Goal: Task Accomplishment & Management: Manage account settings

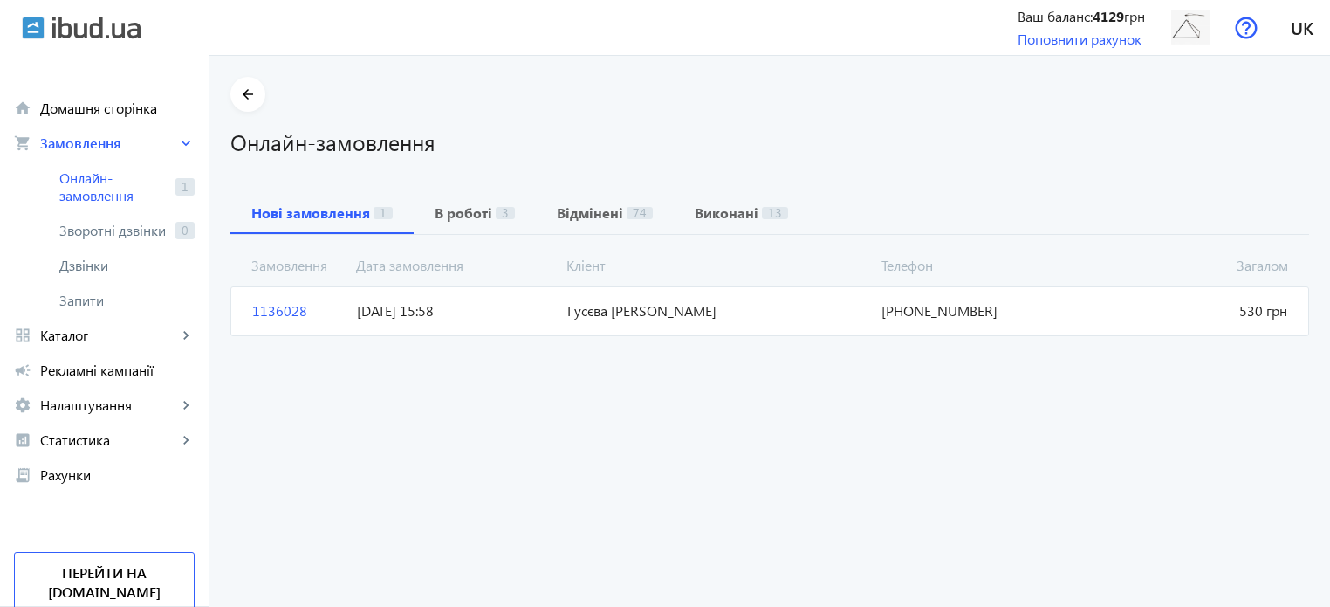
click at [276, 313] on span "1136028" at bounding box center [297, 310] width 105 height 19
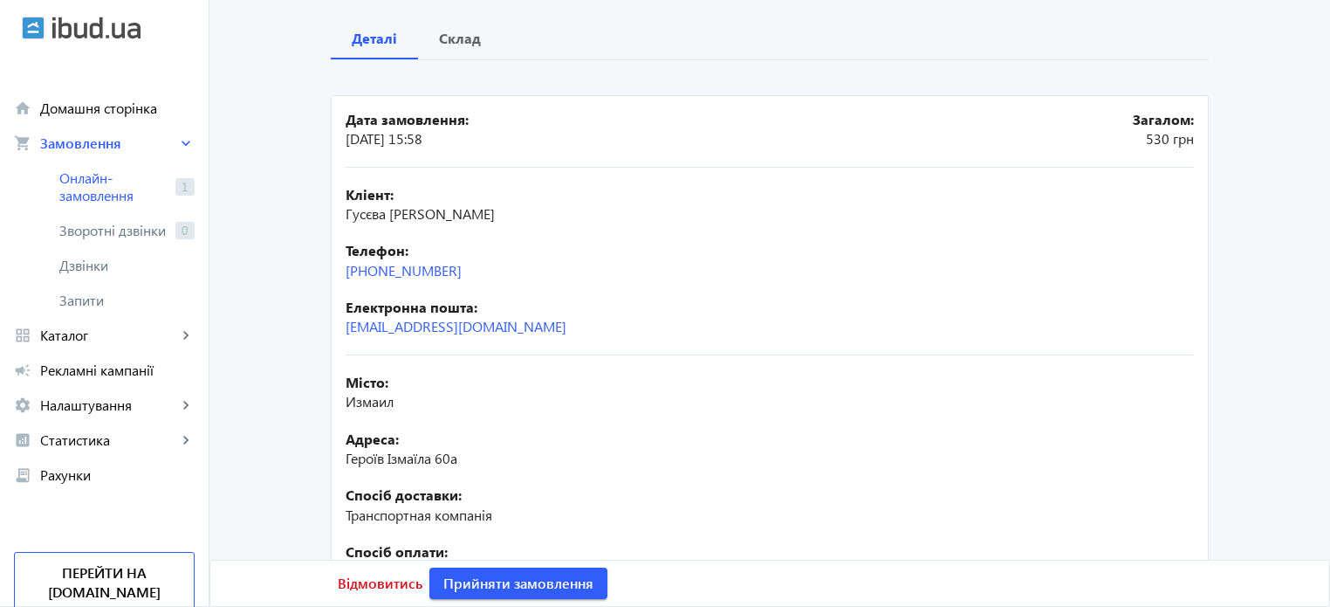
scroll to position [262, 0]
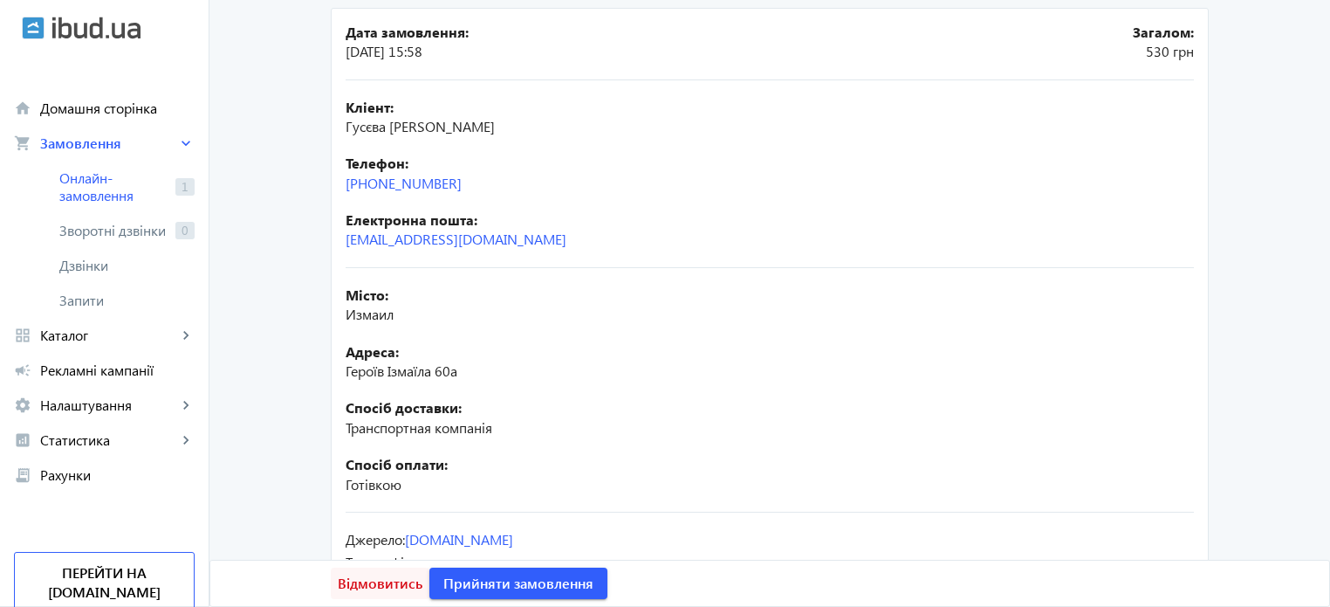
click at [372, 581] on span "Відмовитись" at bounding box center [380, 582] width 85 height 19
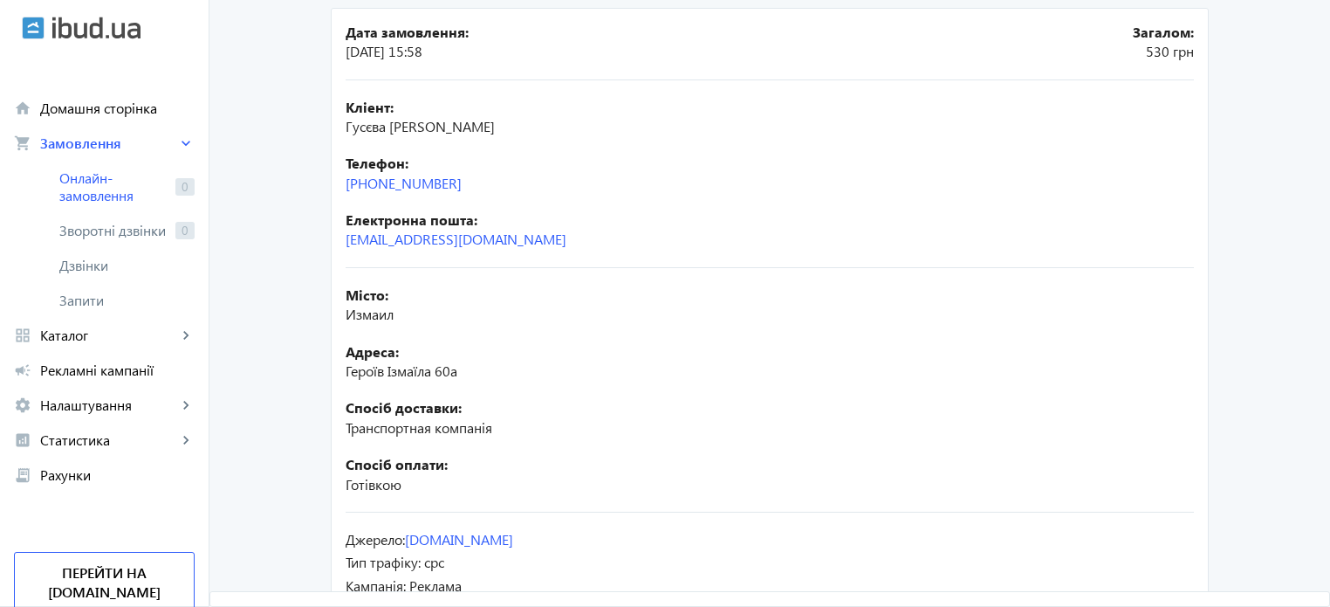
scroll to position [0, 0]
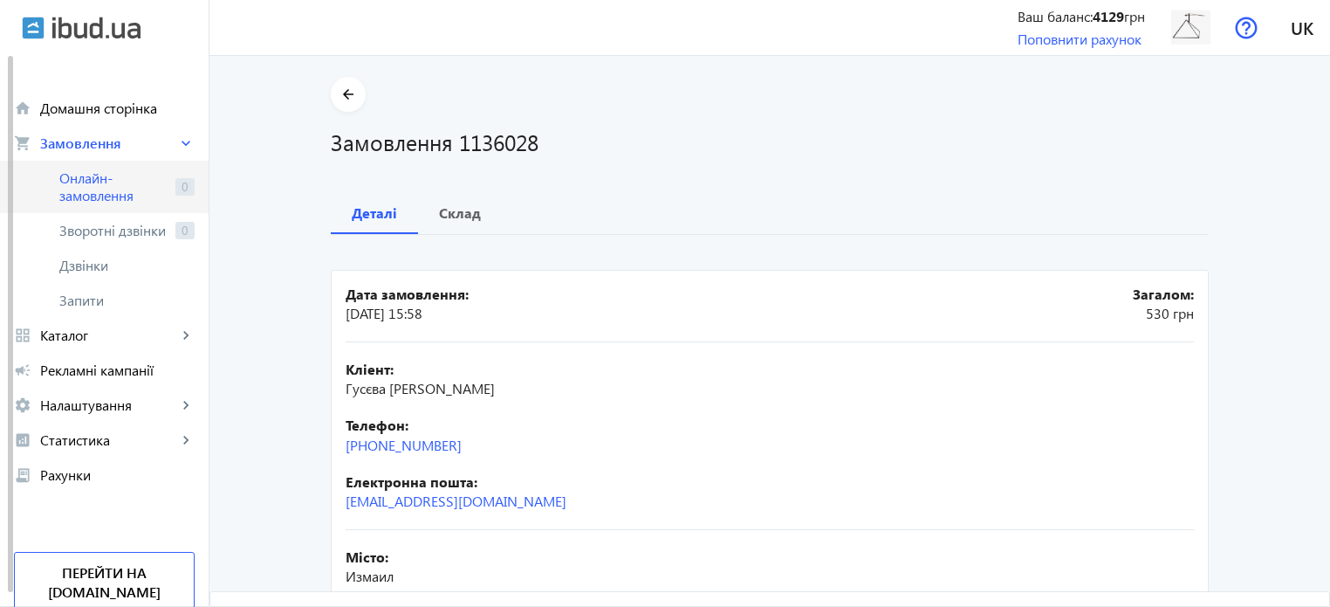
click at [94, 182] on span "Онлайн-замовлення" at bounding box center [113, 186] width 109 height 35
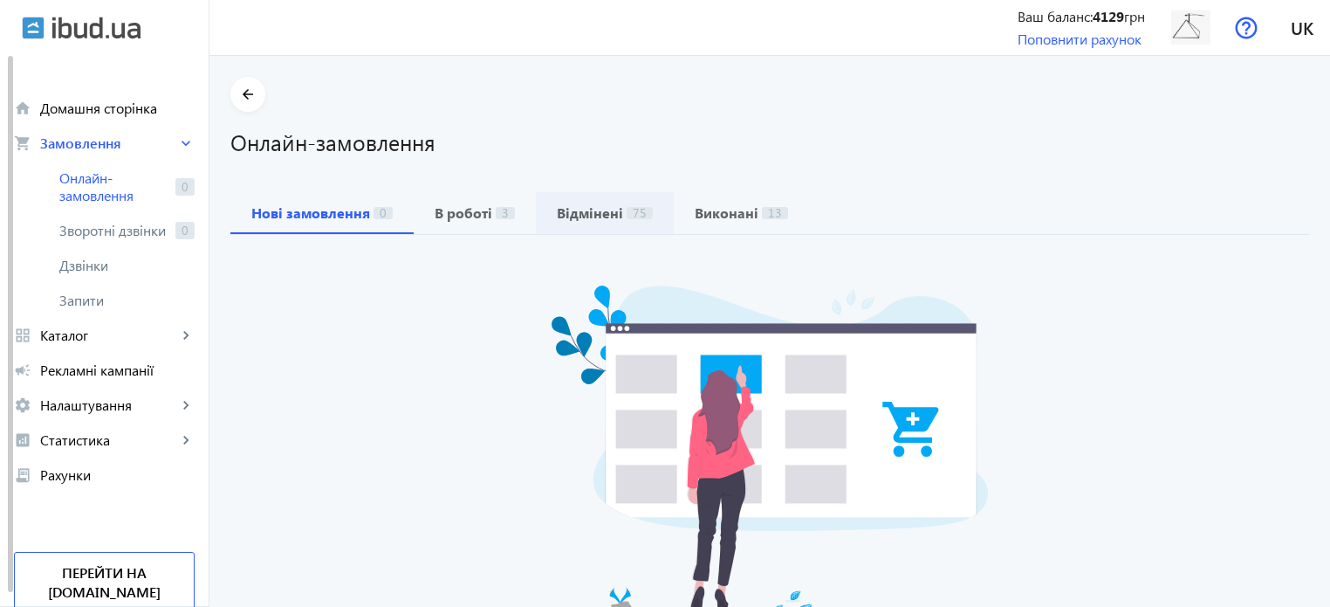
click at [583, 216] on b "Відмінені" at bounding box center [590, 213] width 66 height 14
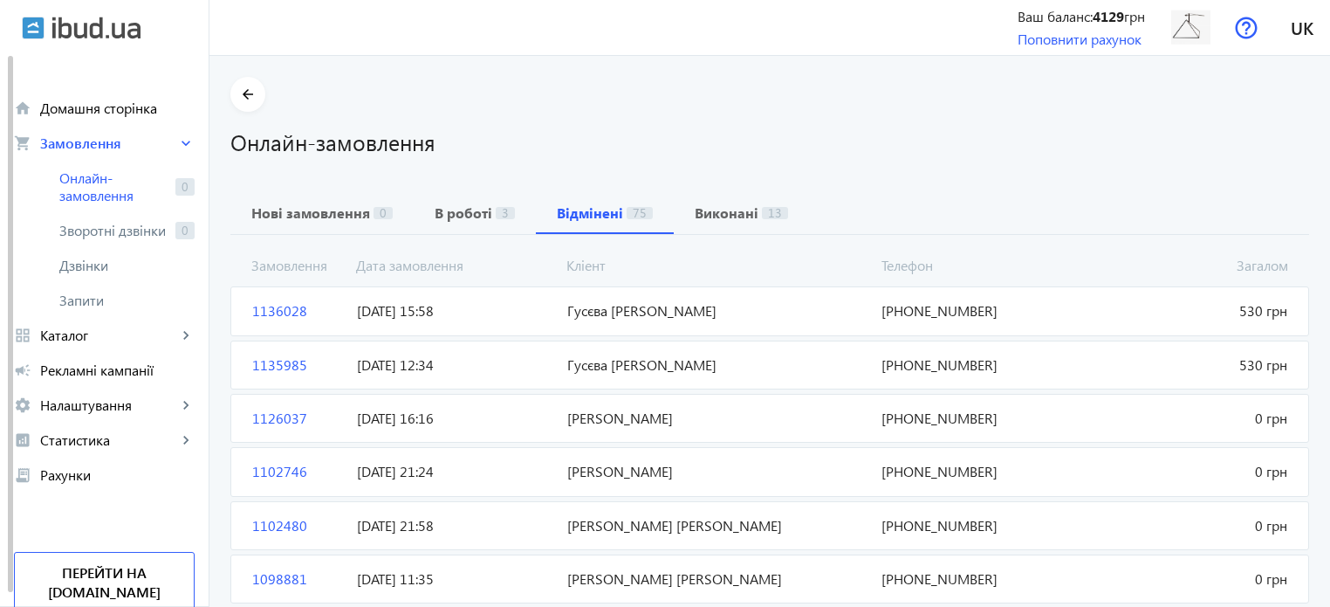
click at [702, 309] on span "Гусєва [PERSON_NAME]" at bounding box center [717, 310] width 315 height 19
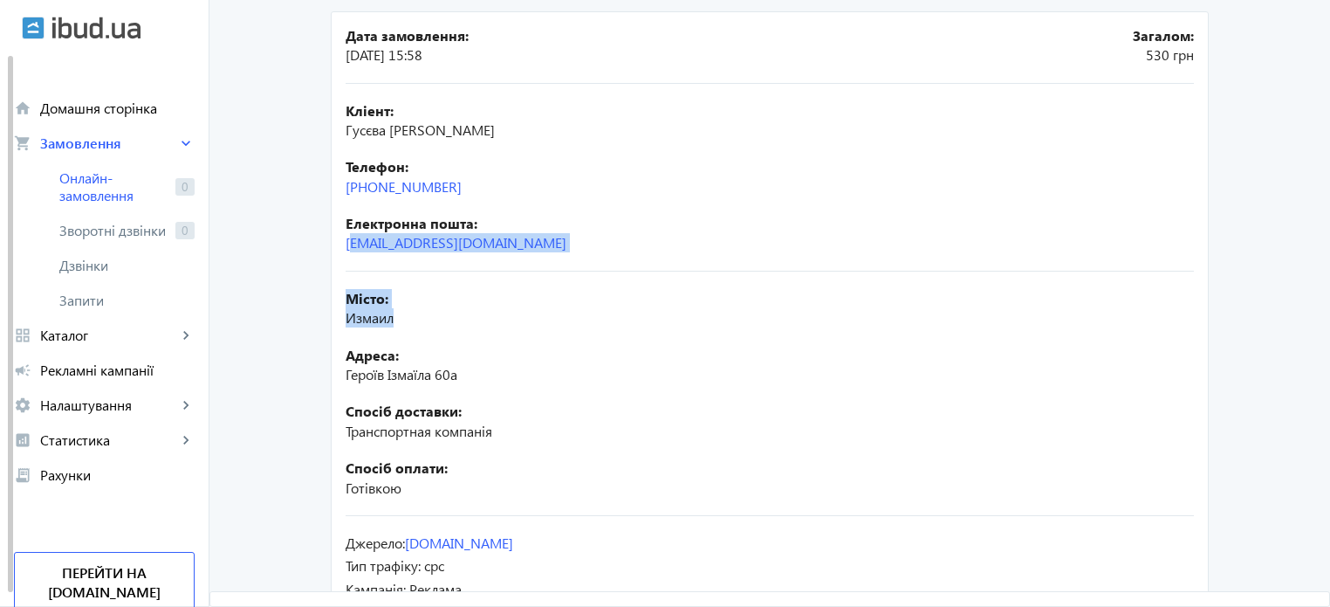
scroll to position [346, 0]
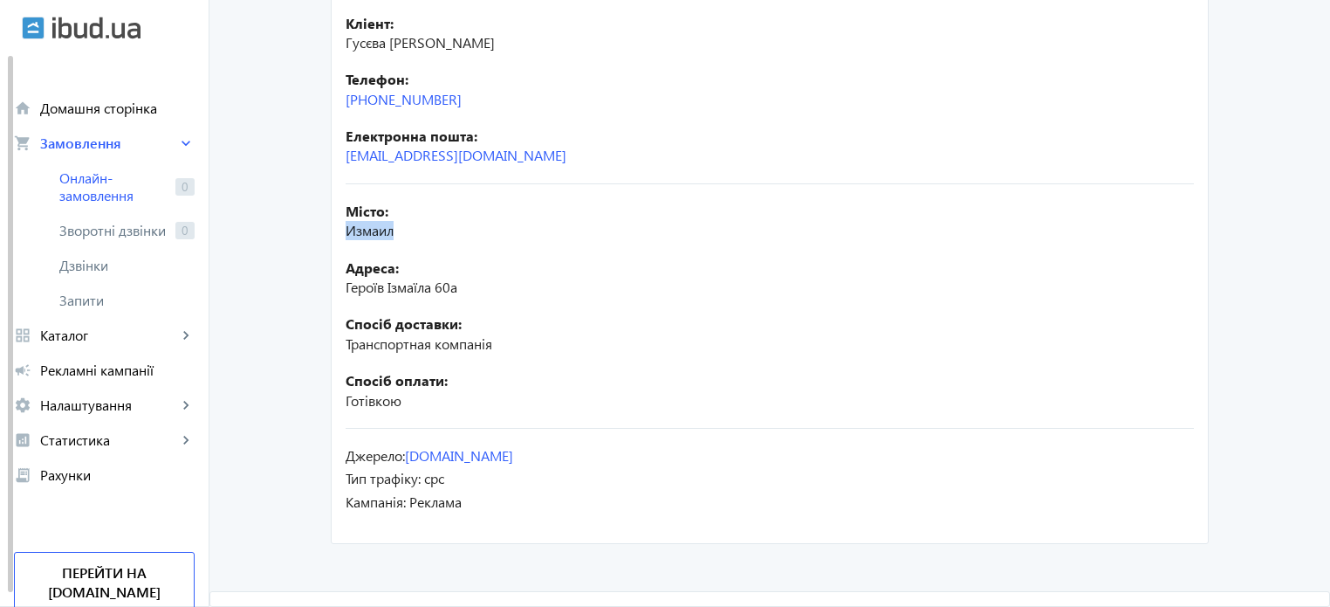
drag, startPoint x: 412, startPoint y: 229, endPoint x: 387, endPoint y: 239, distance: 27.4
click at [387, 239] on div "Місто: [PERSON_NAME]" at bounding box center [770, 221] width 848 height 39
click at [387, 239] on span "Измаил" at bounding box center [370, 230] width 48 height 18
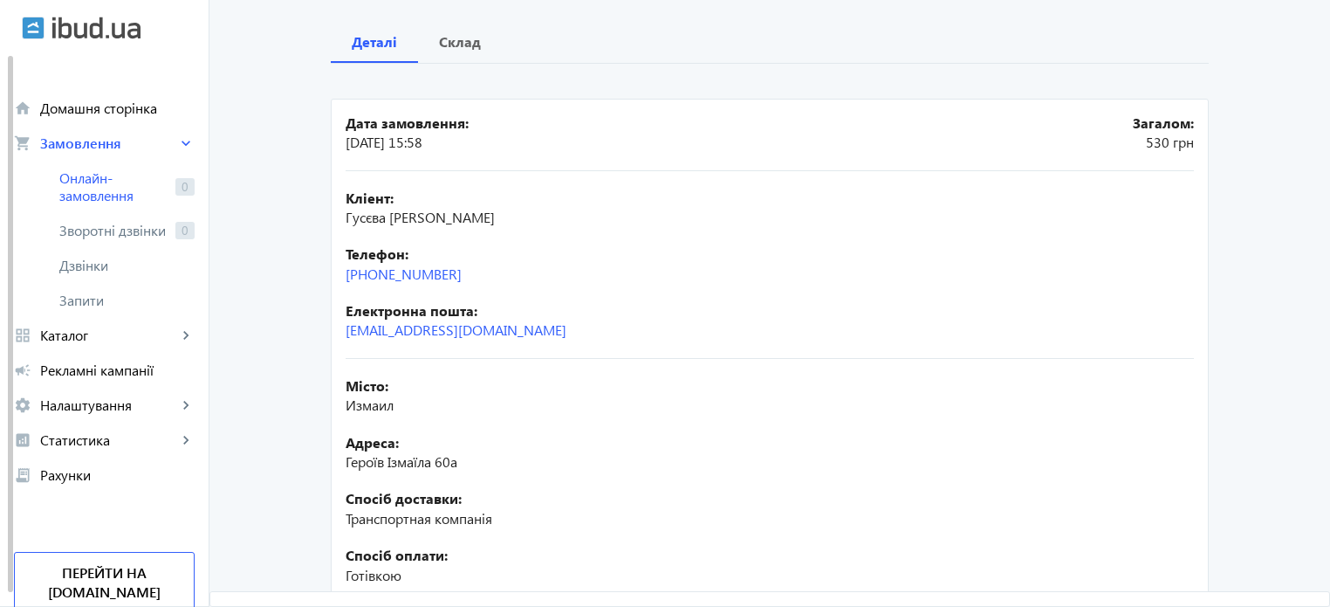
scroll to position [0, 0]
